Goal: Information Seeking & Learning: Understand process/instructions

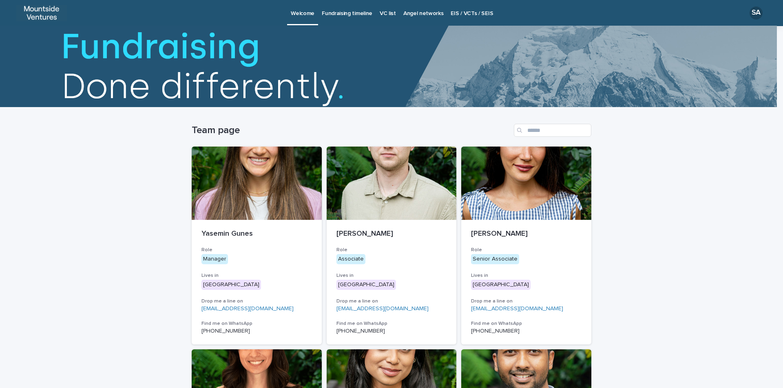
click at [354, 17] on link "Fundraising timeline" at bounding box center [347, 12] width 58 height 25
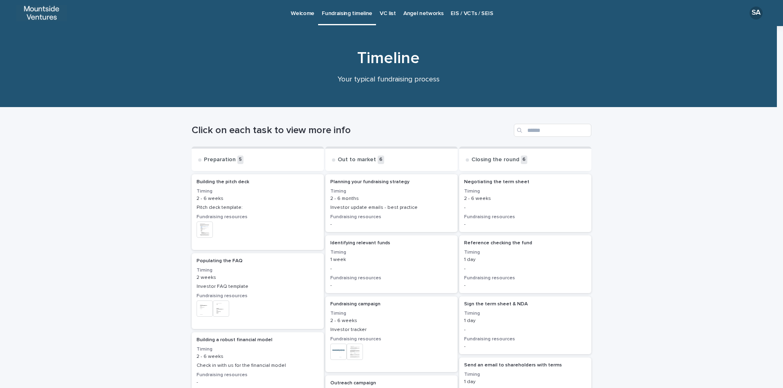
click at [251, 231] on div "+ 0" at bounding box center [257, 234] width 122 height 24
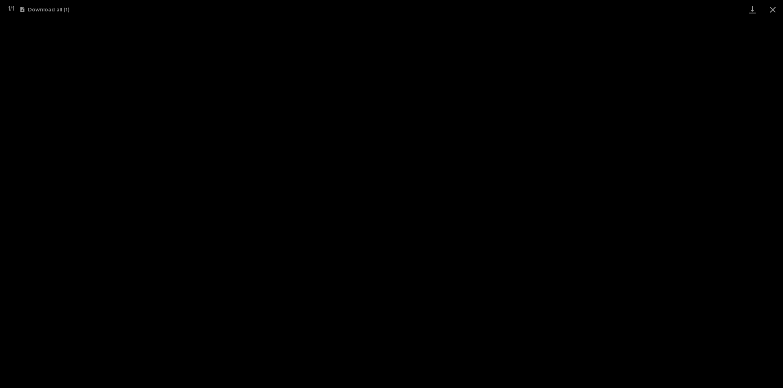
type input "***"
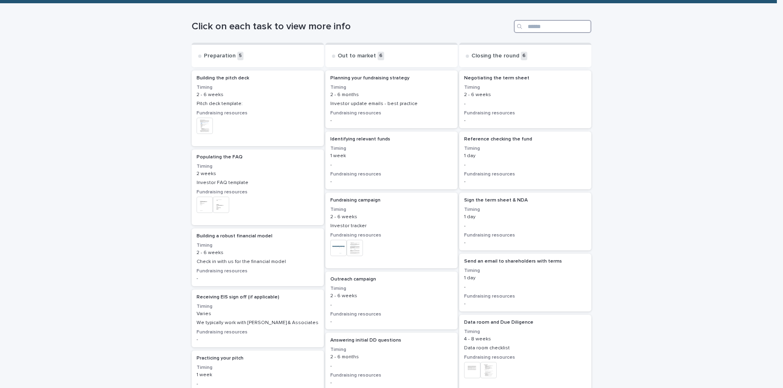
scroll to position [104, 0]
click at [252, 95] on p "2 - 6 weeks" at bounding box center [257, 95] width 122 height 6
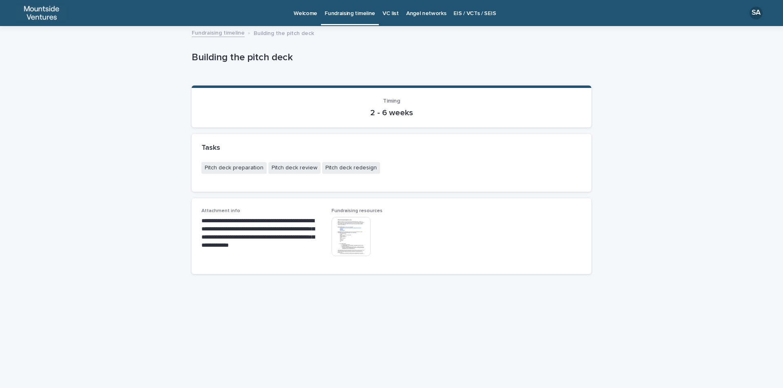
click at [342, 168] on span "Pitch deck redesign" at bounding box center [351, 168] width 58 height 12
click at [353, 247] on img at bounding box center [350, 236] width 39 height 39
click at [347, 238] on img at bounding box center [350, 236] width 39 height 39
